Goal: Task Accomplishment & Management: Complete application form

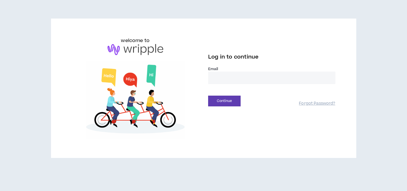
click at [223, 74] on input "email" at bounding box center [271, 78] width 127 height 12
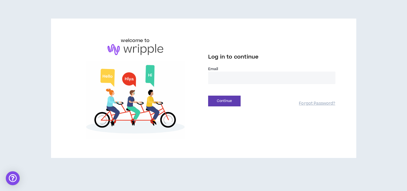
type input "**********"
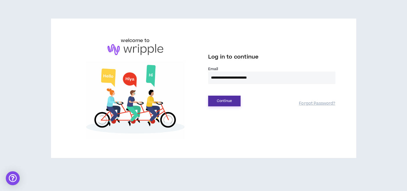
click at [229, 104] on button "Continue" at bounding box center [224, 101] width 32 height 11
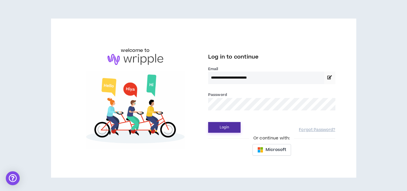
click at [225, 123] on button "Login" at bounding box center [224, 127] width 32 height 11
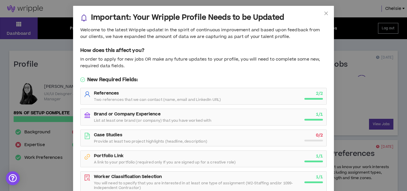
scroll to position [42, 0]
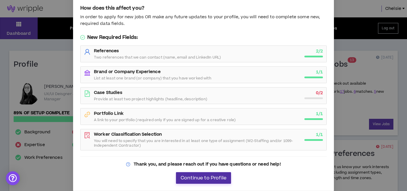
click at [219, 180] on span "Continue to Profile" at bounding box center [204, 179] width 46 height 6
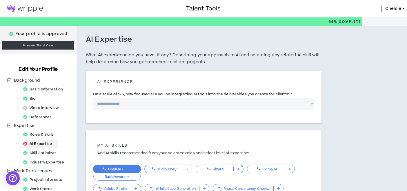
click at [18, 8] on img at bounding box center [25, 8] width 50 height 7
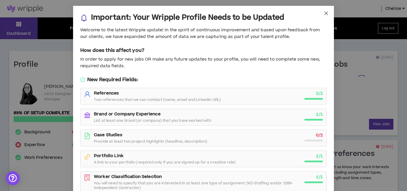
click at [329, 12] on span "Close" at bounding box center [327, 14] width 16 height 16
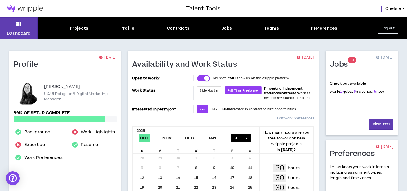
click at [228, 29] on div "Jobs" at bounding box center [227, 28] width 11 height 6
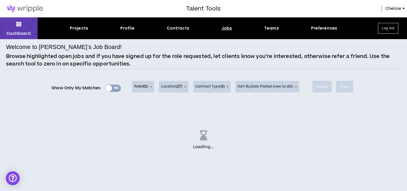
click at [110, 88] on div "Show Only My Matches Yes No" at bounding box center [86, 88] width 69 height 9
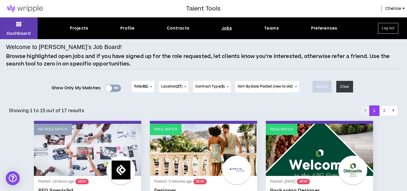
click at [112, 89] on div "Yes No" at bounding box center [113, 88] width 16 height 7
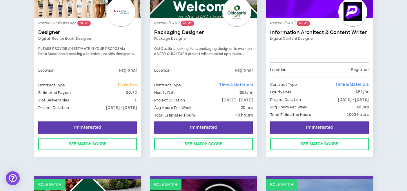
scroll to position [140, 0]
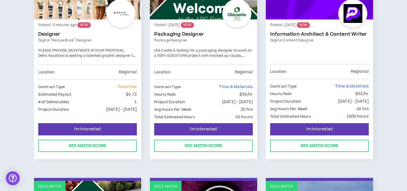
click at [96, 53] on span "Delta Vacations is seeking a talented graphic designer to suport a quick turn d…" at bounding box center [86, 58] width 97 height 10
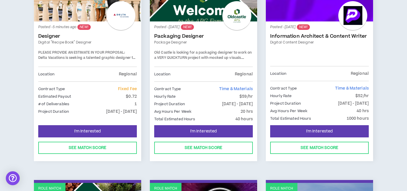
scroll to position [111, 0]
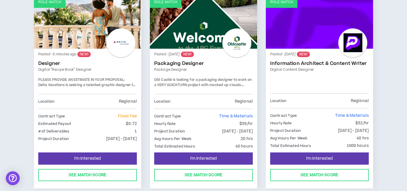
click at [86, 52] on sup "NEW!" at bounding box center [83, 55] width 13 height 6
click at [87, 49] on div "Posted - 5 minutes ago NEW! Designer Digital "Recipe Book" Designer PLEASE PROV…" at bounding box center [87, 101] width 107 height 104
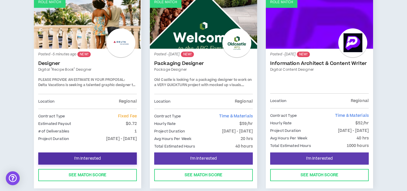
click at [111, 158] on button "I'm Interested" at bounding box center [87, 159] width 99 height 12
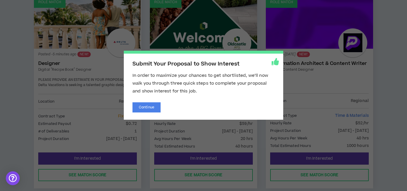
click at [109, 87] on span "Submit Your Proposal to Show Interest In order to maximize your chances to get …" at bounding box center [203, 95] width 407 height 191
click at [95, 94] on span "Submit Your Proposal to Show Interest In order to maximize your chances to get …" at bounding box center [203, 95] width 407 height 191
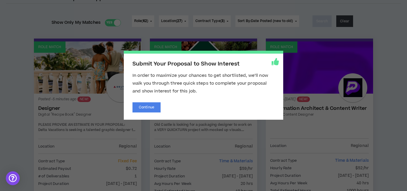
click at [131, 106] on div "Submit Your Proposal to Show Interest In order to maximize your chances to get …" at bounding box center [204, 85] width 160 height 69
click at [146, 107] on button "Continue" at bounding box center [147, 107] width 28 height 10
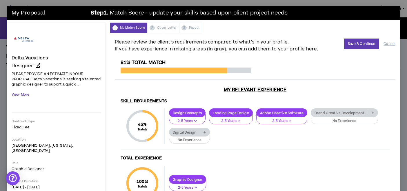
click at [27, 96] on button "View More" at bounding box center [21, 95] width 18 height 10
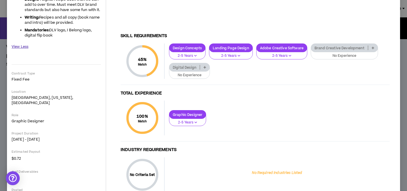
scroll to position [140, 0]
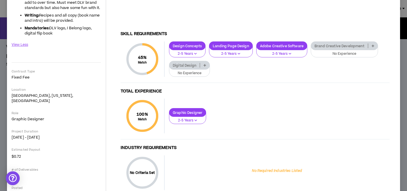
click at [198, 71] on p "No Experience" at bounding box center [189, 73] width 33 height 5
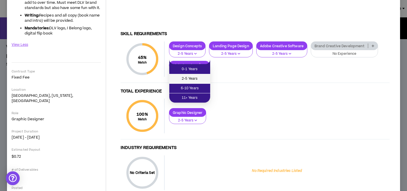
click at [200, 81] on span "2-5 Years" at bounding box center [190, 79] width 34 height 6
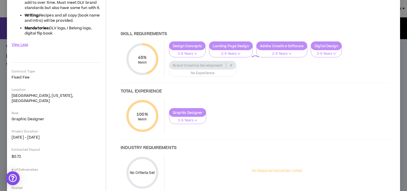
scroll to position [159, 0]
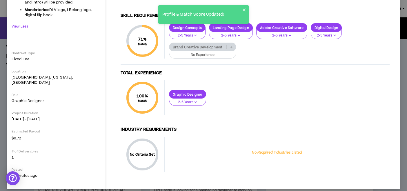
click at [211, 53] on p "No Experience" at bounding box center [203, 55] width 60 height 5
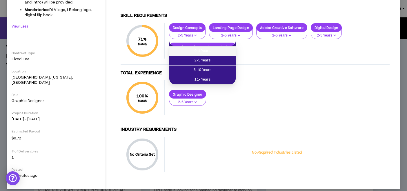
click at [296, 55] on div "71 % Match Skill Requirements Design Concepts 2-5 Years Landing Page Design 2-5…" at bounding box center [255, 43] width 269 height 41
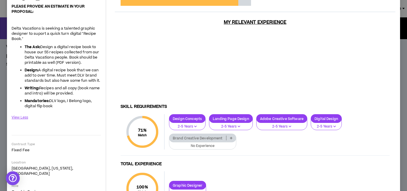
scroll to position [0, 0]
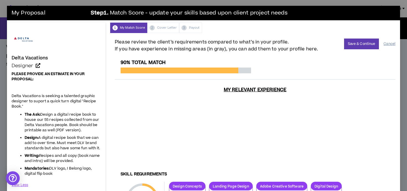
click at [390, 43] on button "Cancel" at bounding box center [390, 44] width 12 height 10
